Goal: Task Accomplishment & Management: Use online tool/utility

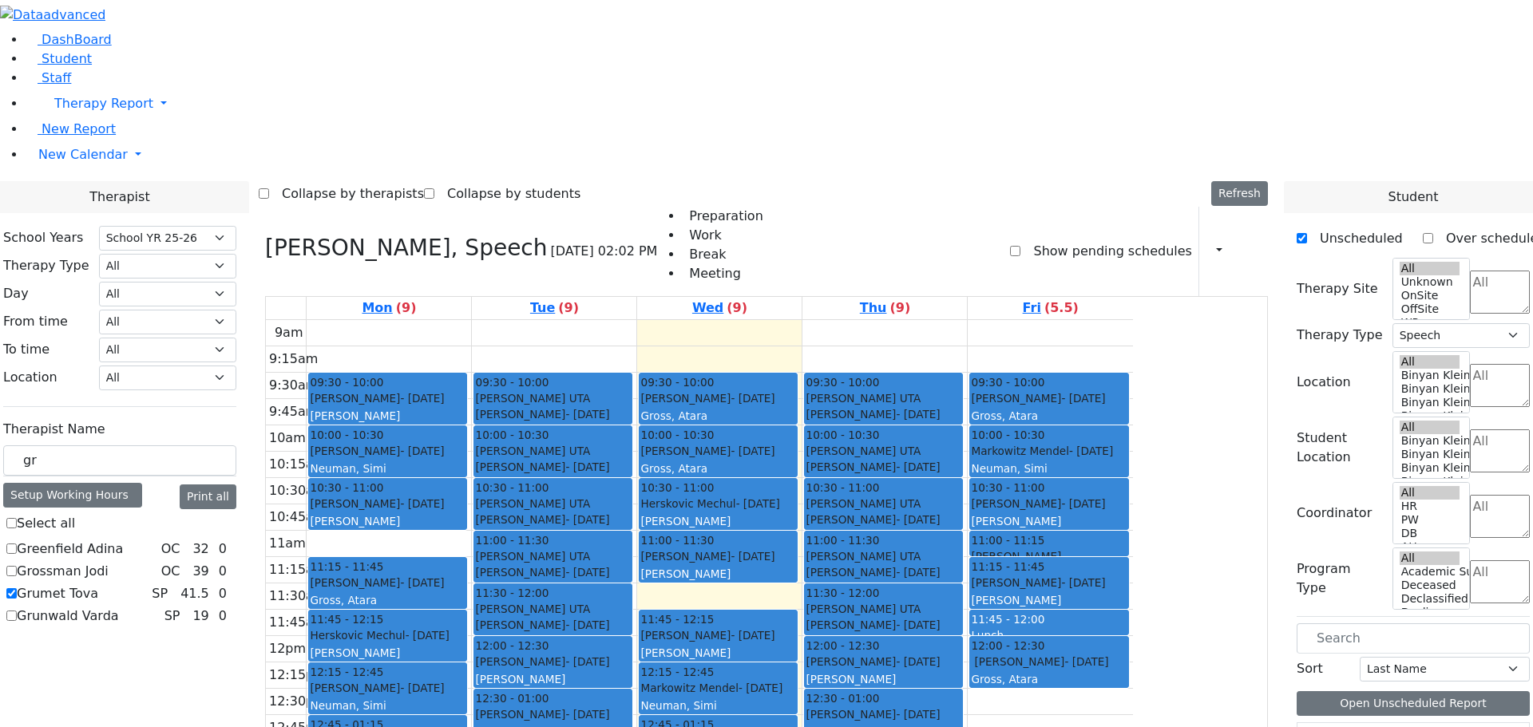
select select "212"
select select "3"
drag, startPoint x: 258, startPoint y: 276, endPoint x: 202, endPoint y: 275, distance: 55.9
click at [202, 445] on div "gr" at bounding box center [119, 460] width 233 height 31
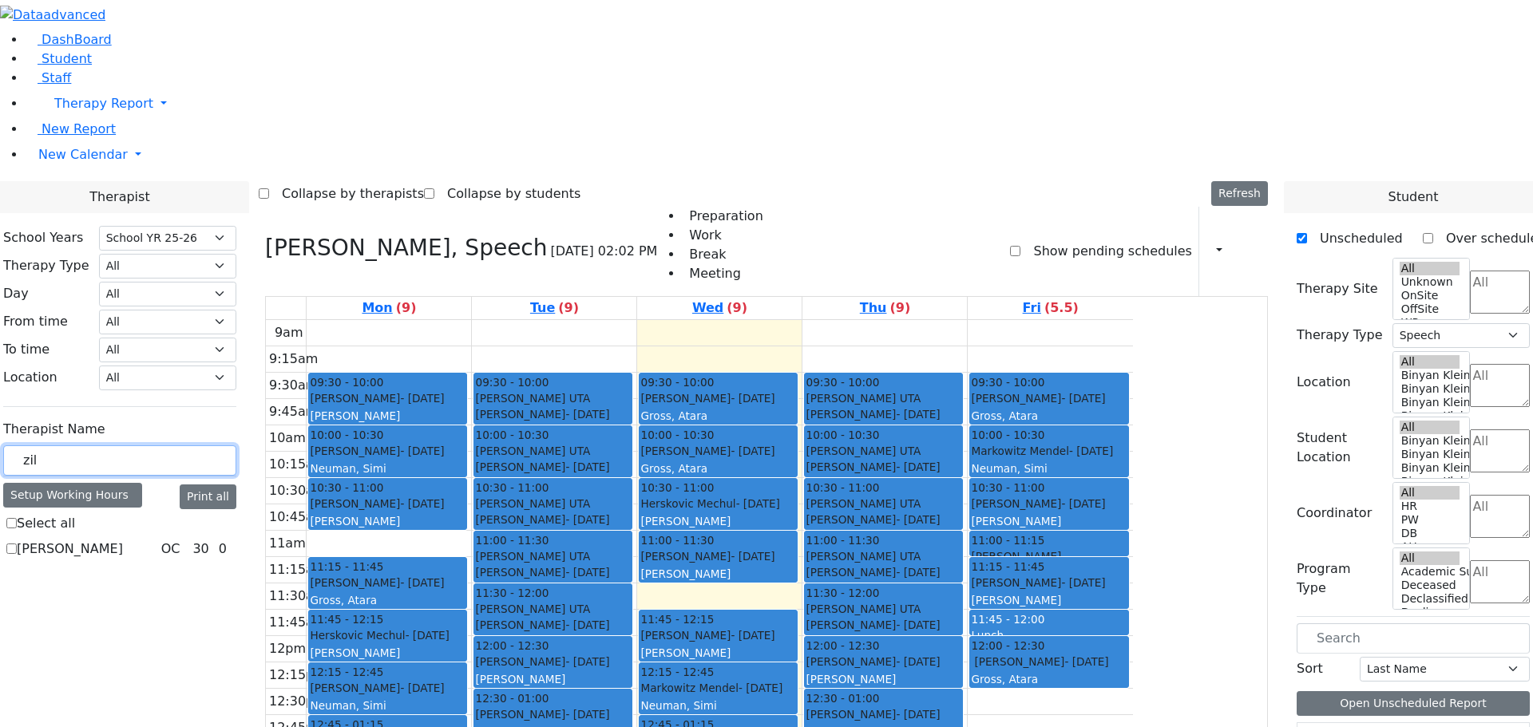
type input "zil"
click at [123, 540] on label "Zilber Risa" at bounding box center [70, 549] width 106 height 19
click at [17, 544] on input "Zilber Risa" at bounding box center [11, 549] width 10 height 10
checkbox input "true"
select select "1"
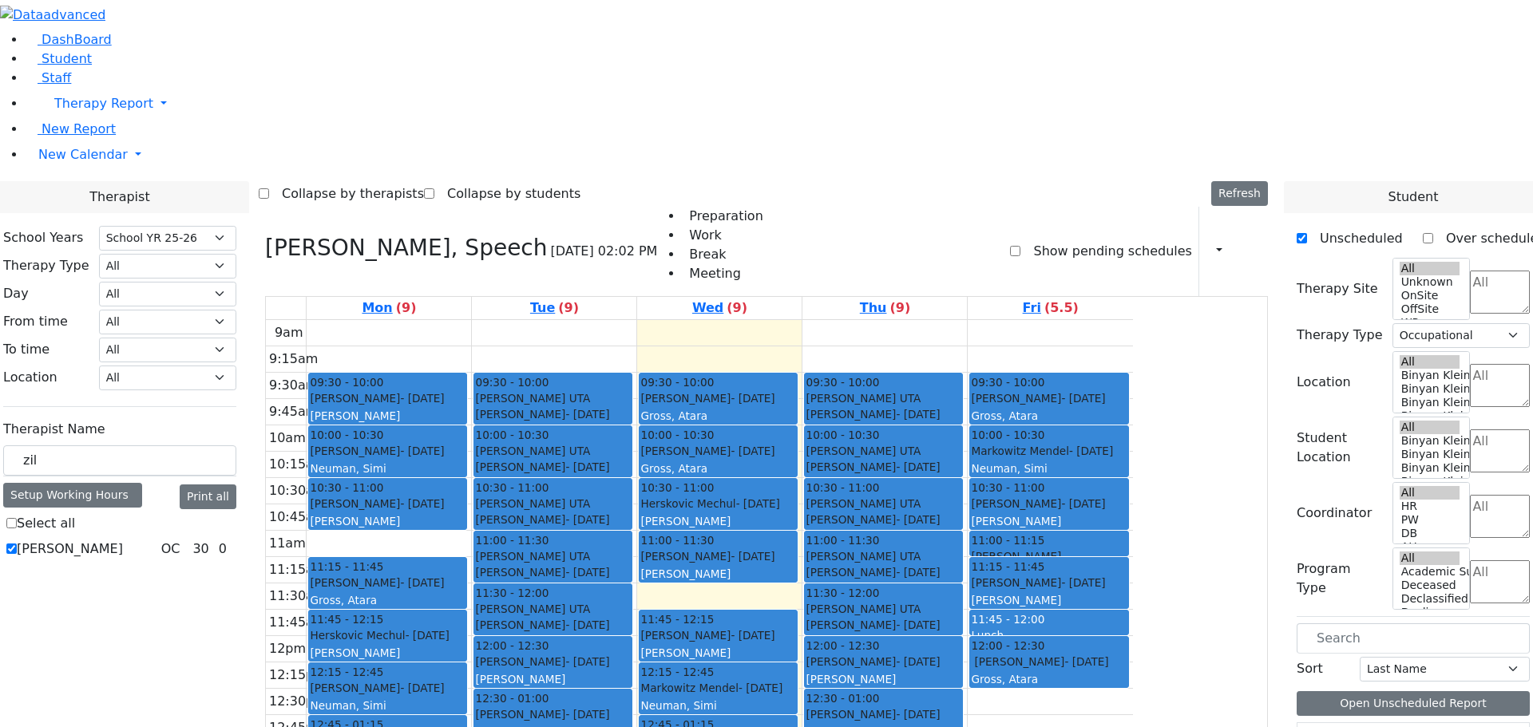
scroll to position [0, 0]
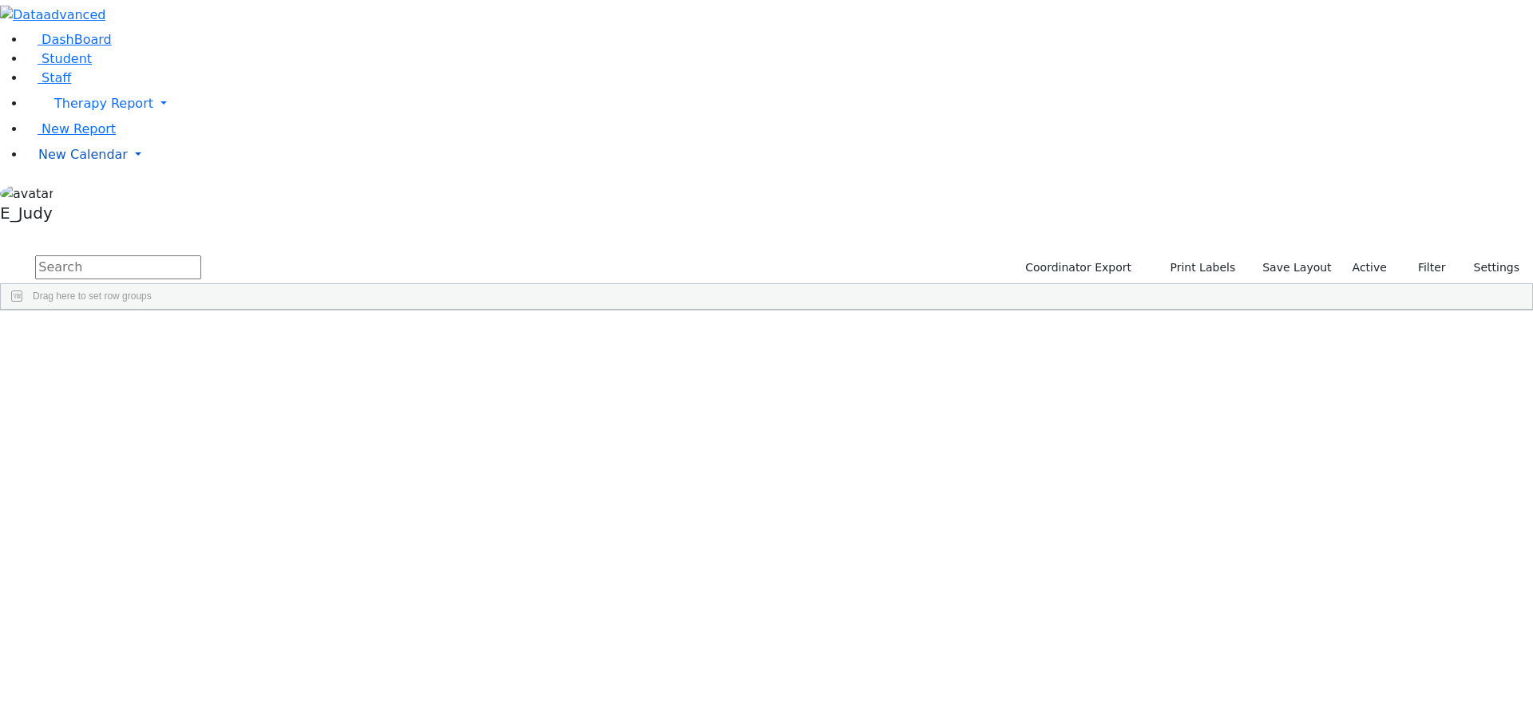
click at [75, 162] on span "New Calendar" at bounding box center [82, 154] width 89 height 15
click at [92, 196] on link "Calendar" at bounding box center [62, 186] width 57 height 19
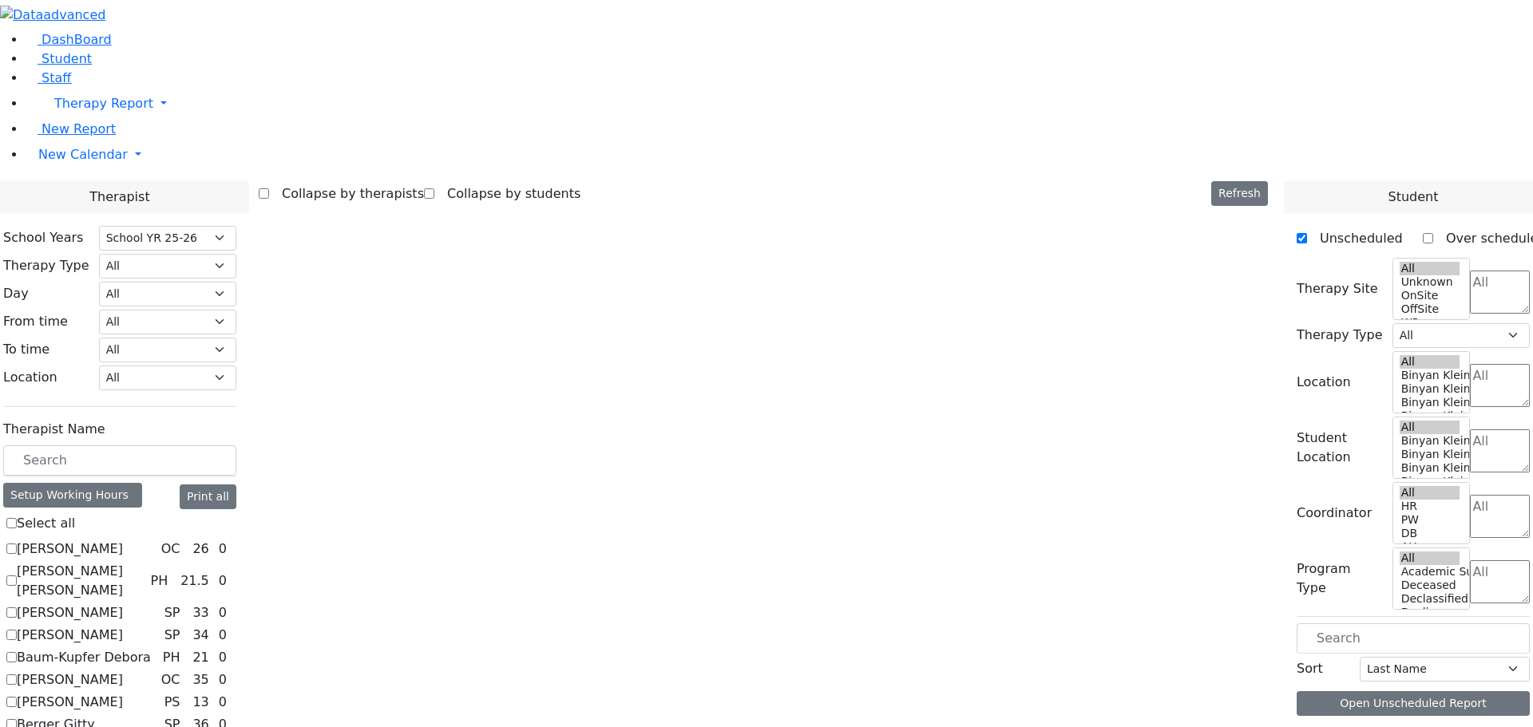
select select "212"
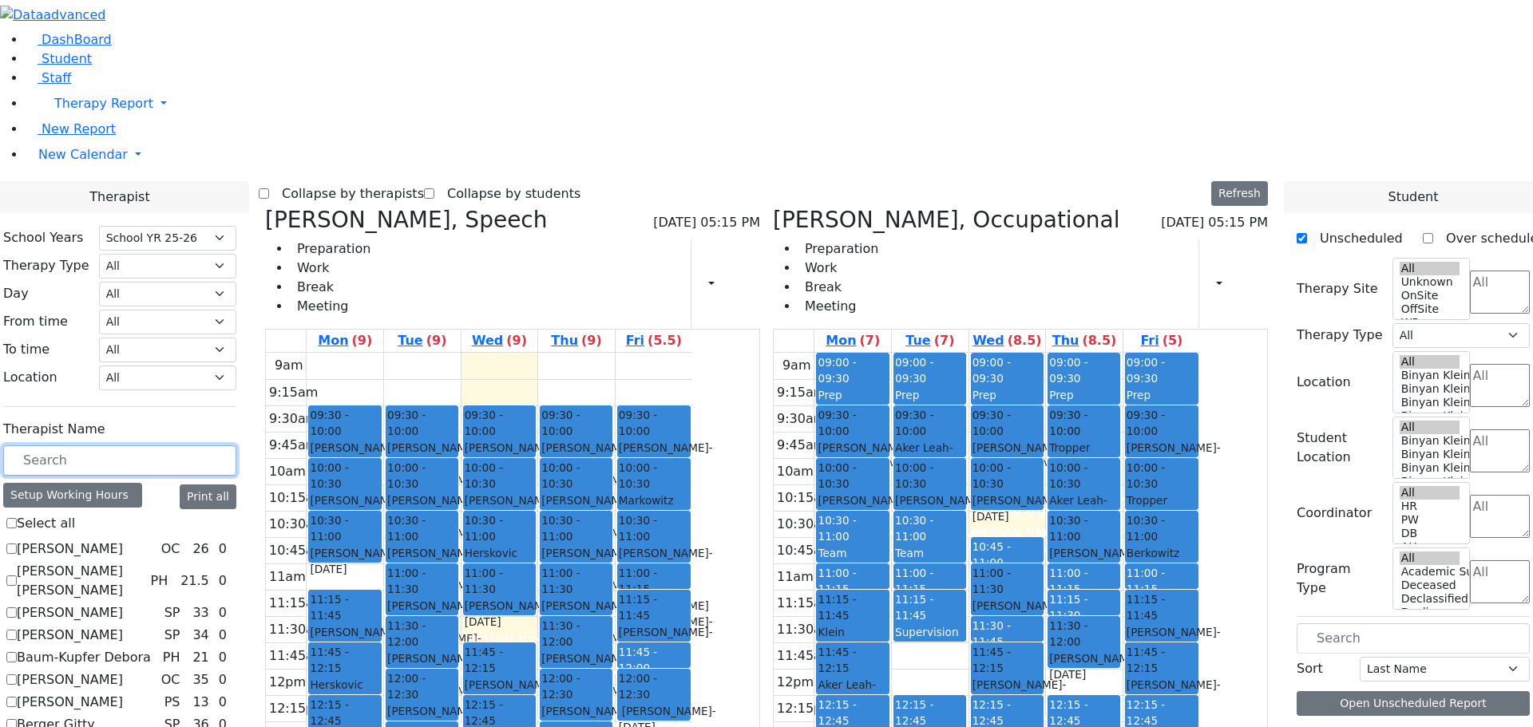
click at [224, 445] on input "text" at bounding box center [119, 460] width 233 height 30
type input "zil"
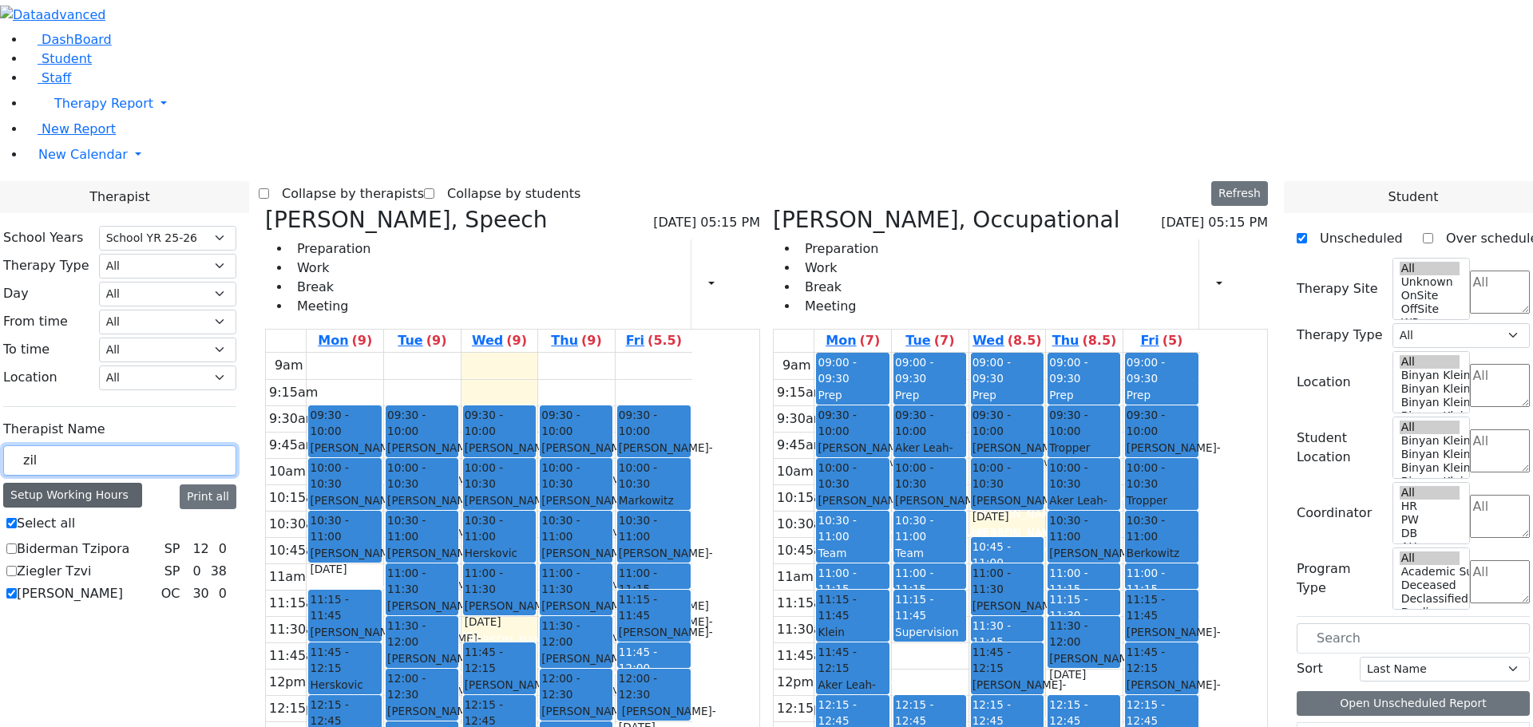
checkbox input "true"
type input "zil"
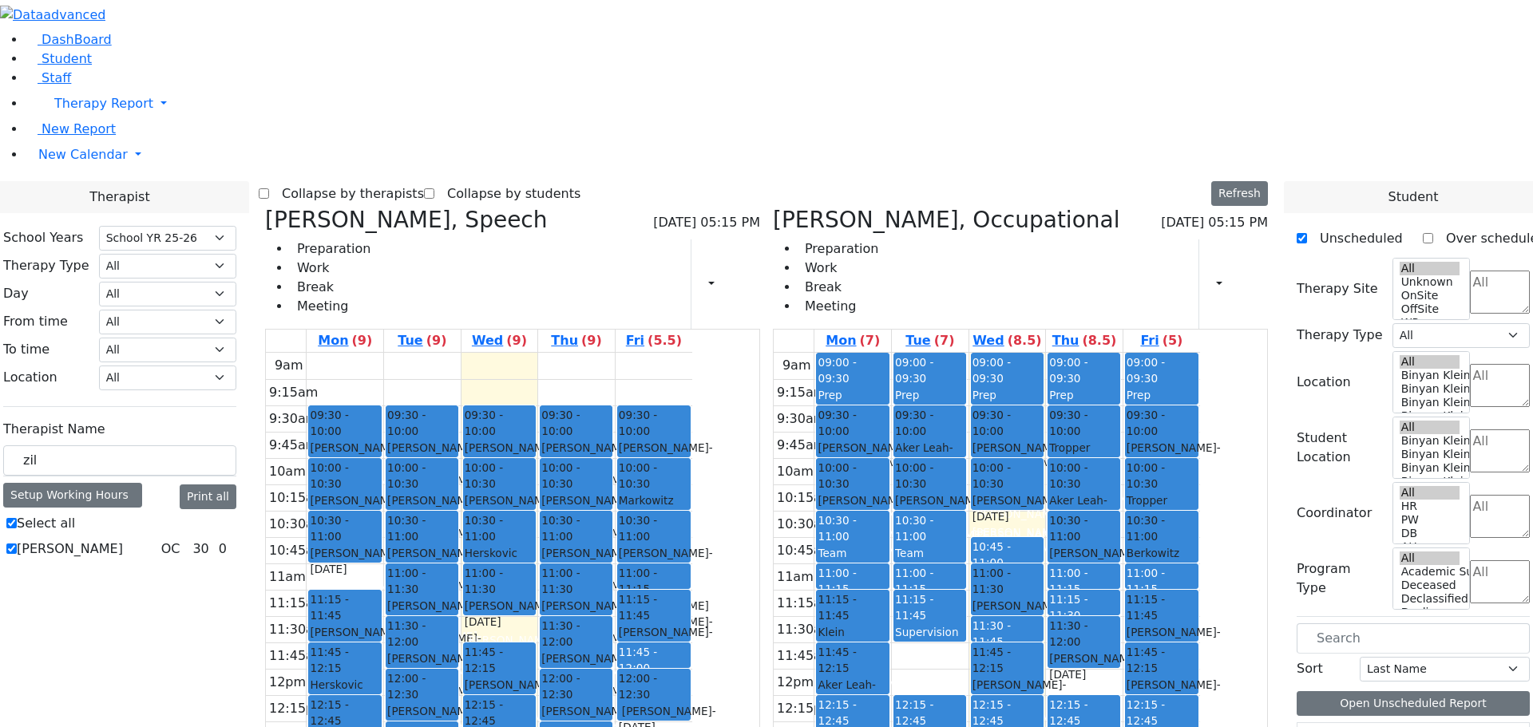
click at [75, 514] on label "Select all" at bounding box center [46, 523] width 58 height 19
click at [17, 518] on input "Select all" at bounding box center [11, 523] width 10 height 10
checkbox input "false"
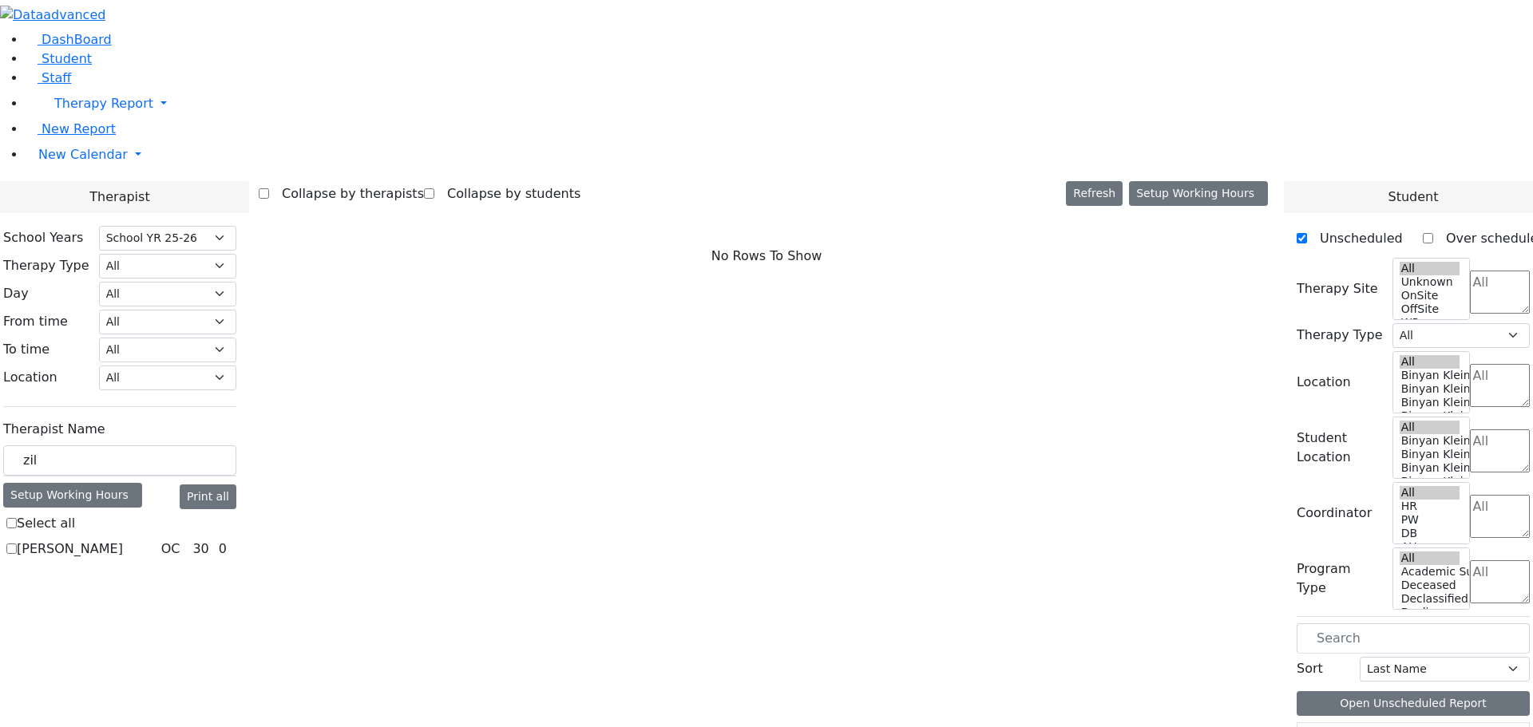
click at [192, 540] on div "Zilber Risa OC 30 0" at bounding box center [119, 549] width 233 height 19
click at [123, 540] on label "Zilber Risa" at bounding box center [70, 549] width 106 height 19
click at [17, 544] on input "Zilber Risa" at bounding box center [11, 549] width 10 height 10
checkbox input "true"
select select "1"
